Goal: Information Seeking & Learning: Learn about a topic

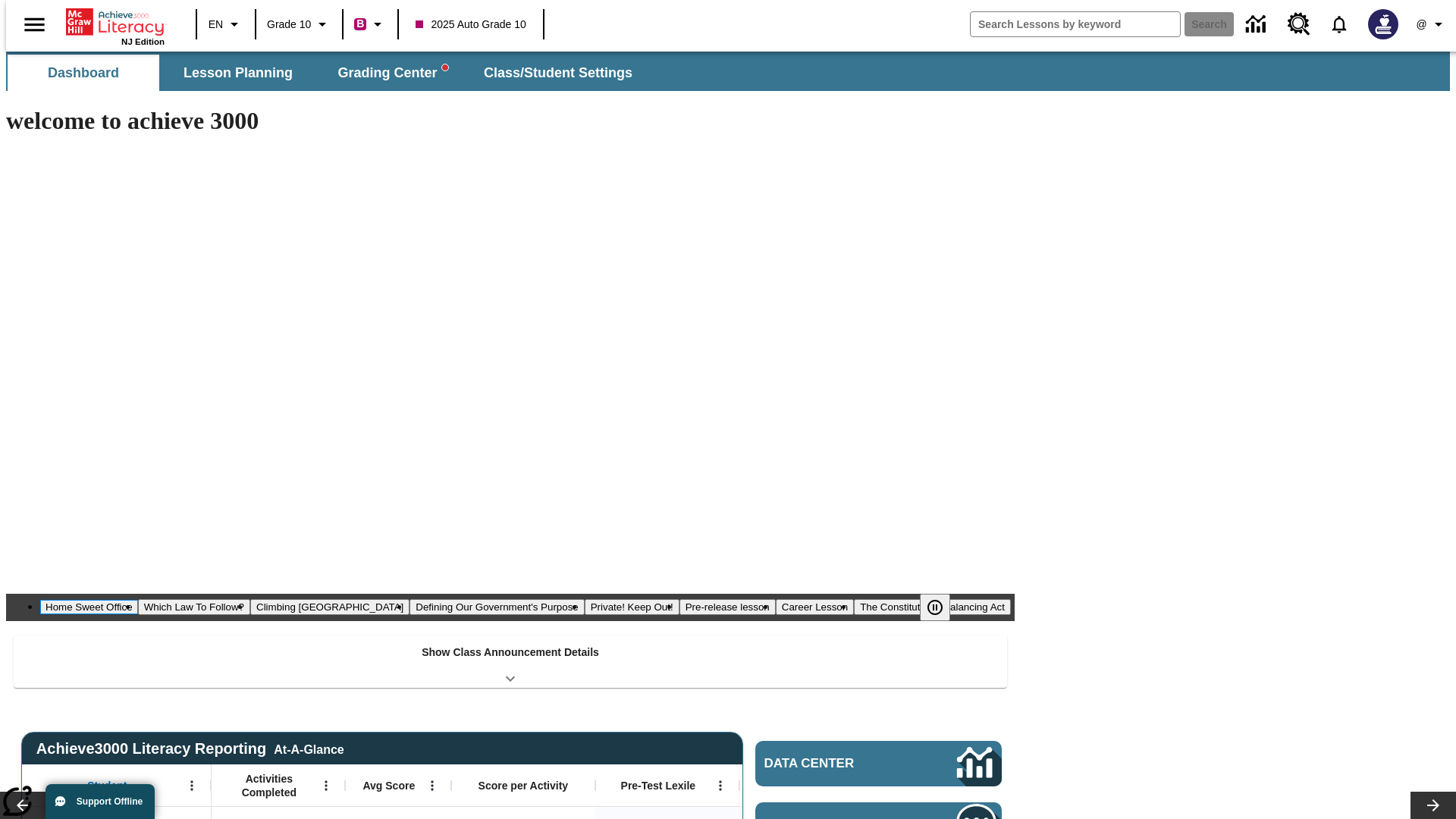
click at [138, 599] on button "Home Sweet Office" at bounding box center [89, 606] width 98 height 14
click at [941, 598] on icon "Pause" at bounding box center [935, 608] width 18 height 18
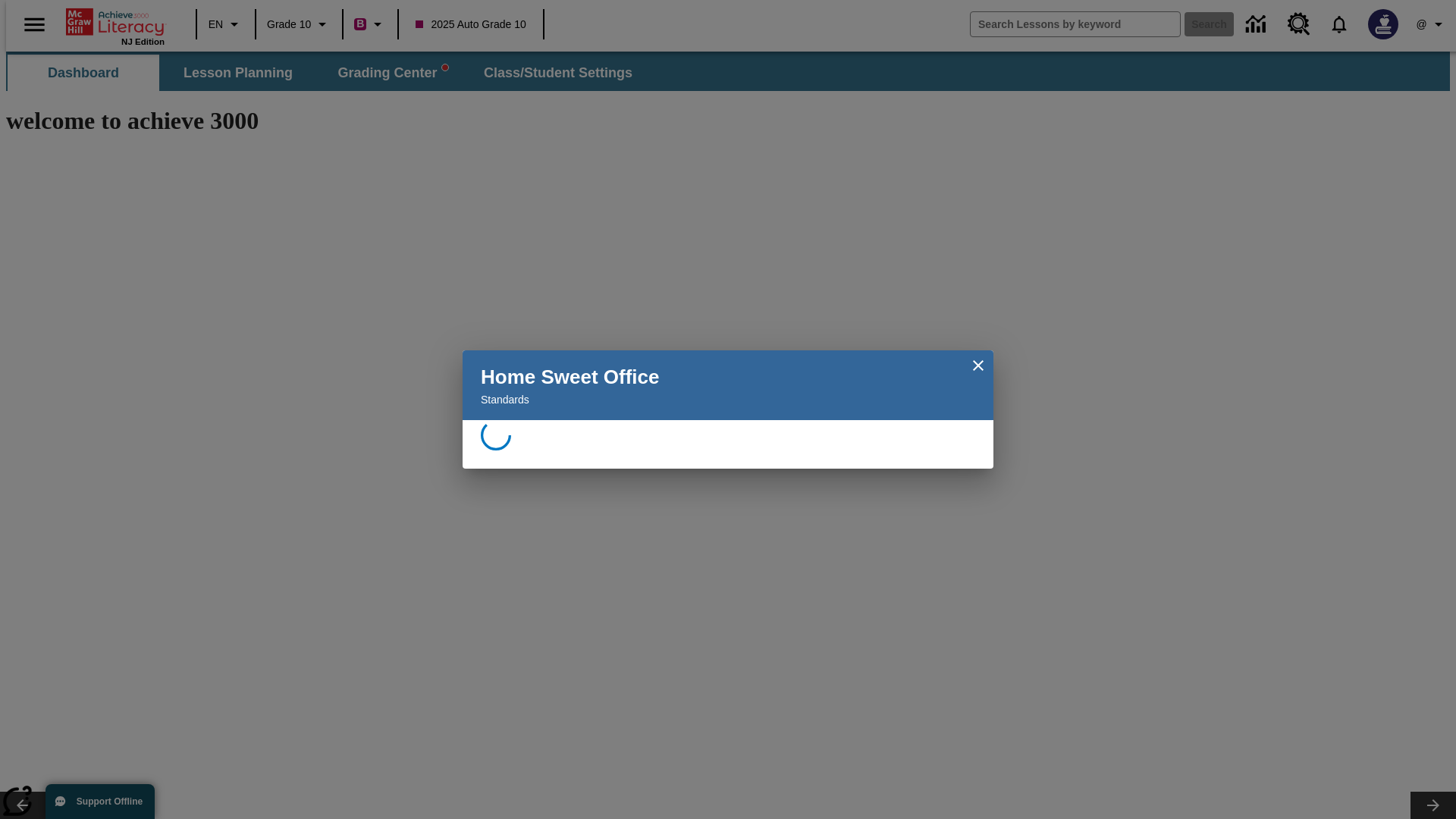
click at [978, 365] on icon "Close" at bounding box center [978, 365] width 11 height 11
